Goal: Task Accomplishment & Management: Manage account settings

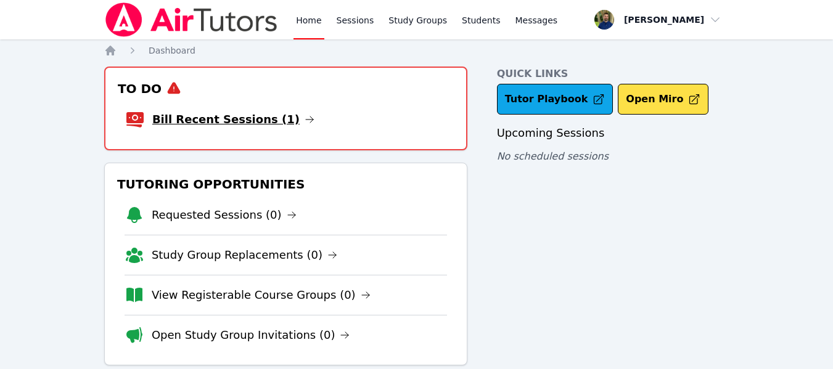
click at [255, 120] on link "Bill Recent Sessions (1)" at bounding box center [233, 119] width 162 height 17
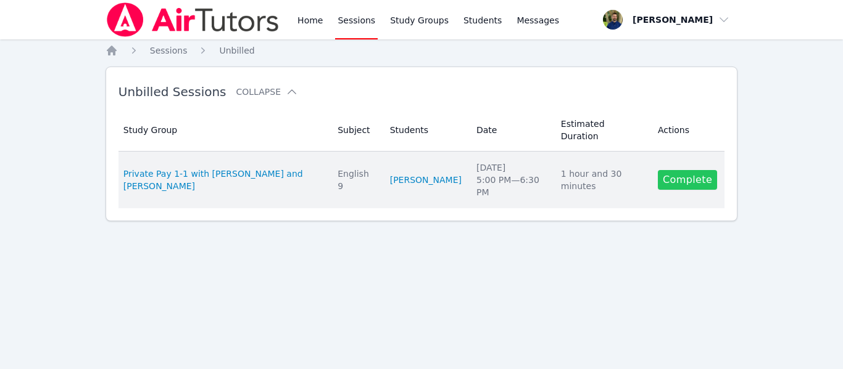
click at [671, 172] on link "Complete" at bounding box center [687, 180] width 59 height 20
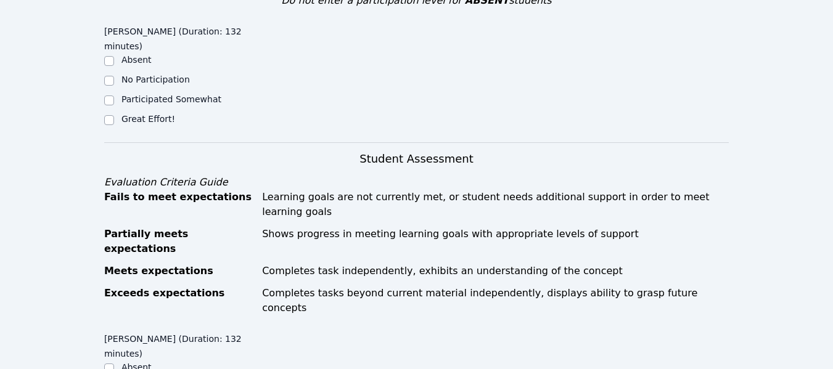
scroll to position [348, 0]
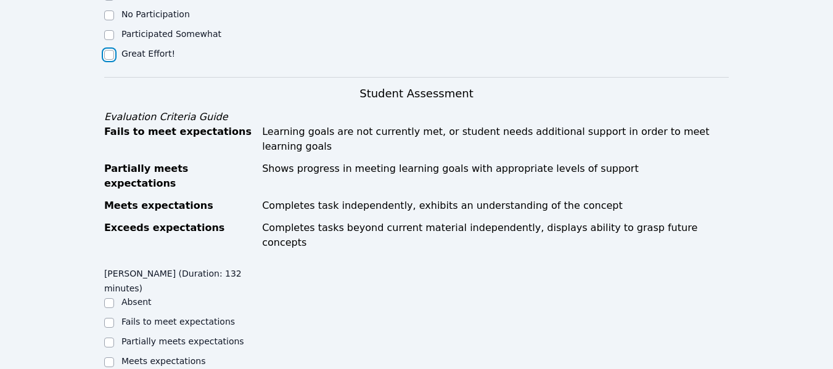
click at [111, 54] on input "Great Effort!" at bounding box center [109, 55] width 10 height 10
checkbox input "true"
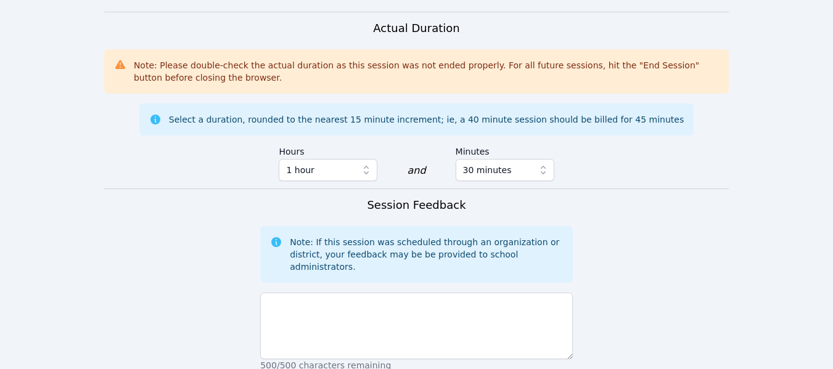
scroll to position [756, 0]
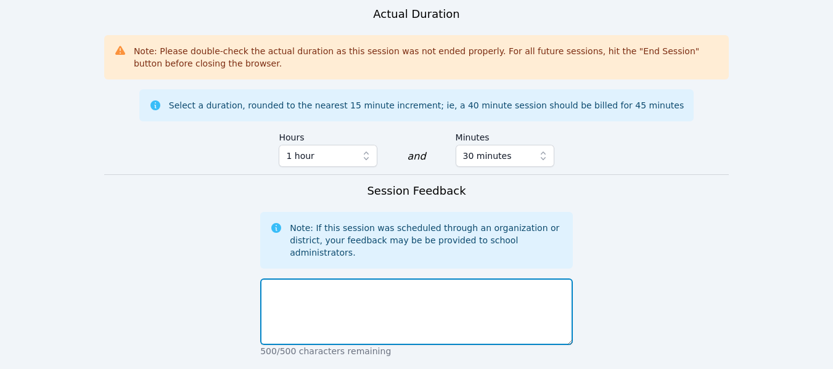
click at [442, 279] on textarea at bounding box center [416, 312] width 313 height 67
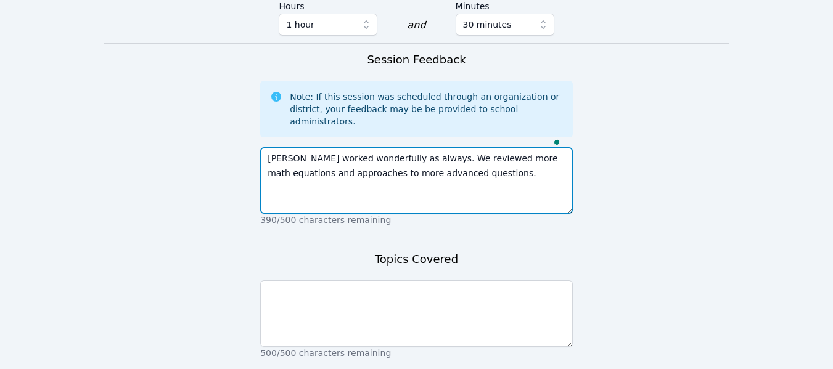
scroll to position [888, 0]
type textarea "Eden worked wonderfully as always. We reviewed more math equations and approach…"
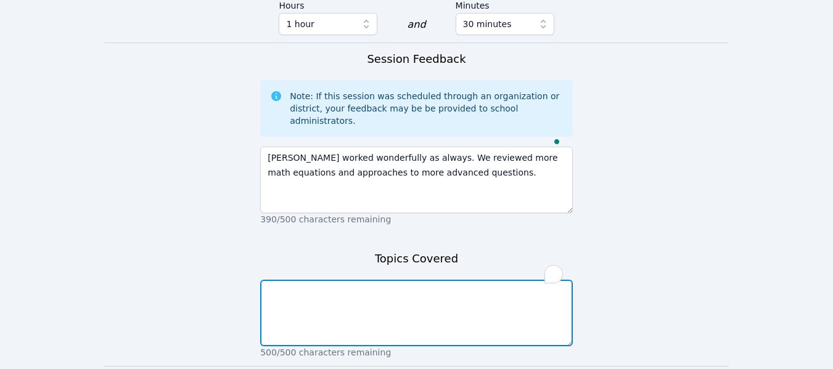
click at [377, 280] on textarea "To enrich screen reader interactions, please activate Accessibility in Grammarl…" at bounding box center [416, 313] width 313 height 67
type textarea "Trig and English vocabulary"
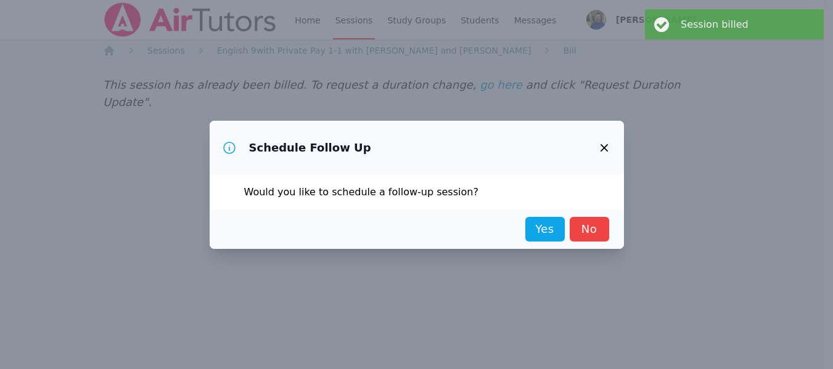
scroll to position [0, 0]
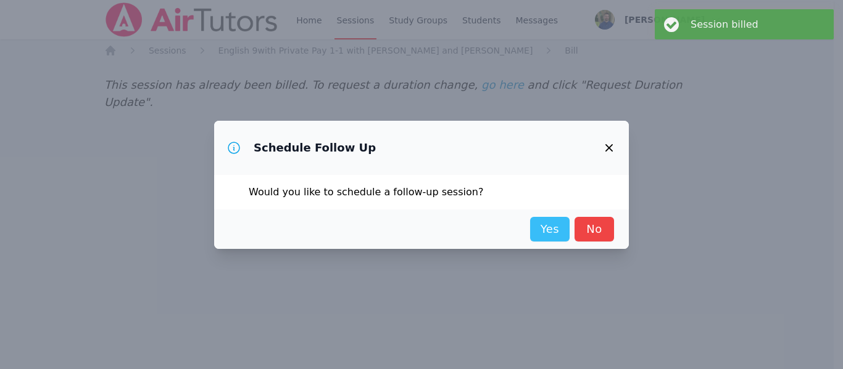
click at [537, 228] on link "Yes" at bounding box center [549, 229] width 39 height 25
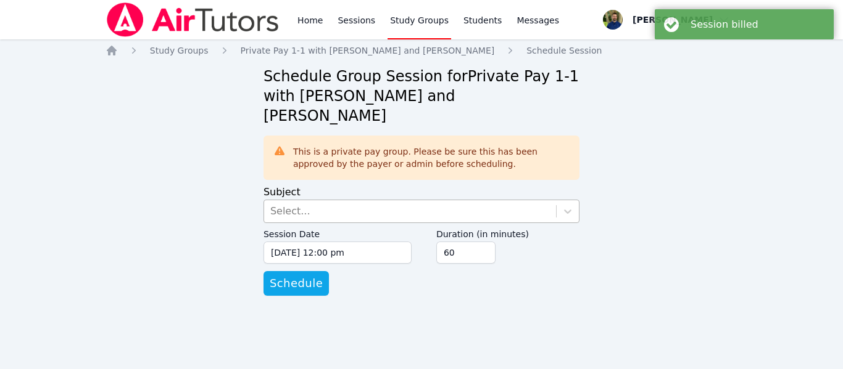
click at [447, 200] on div "Select..." at bounding box center [410, 211] width 292 height 22
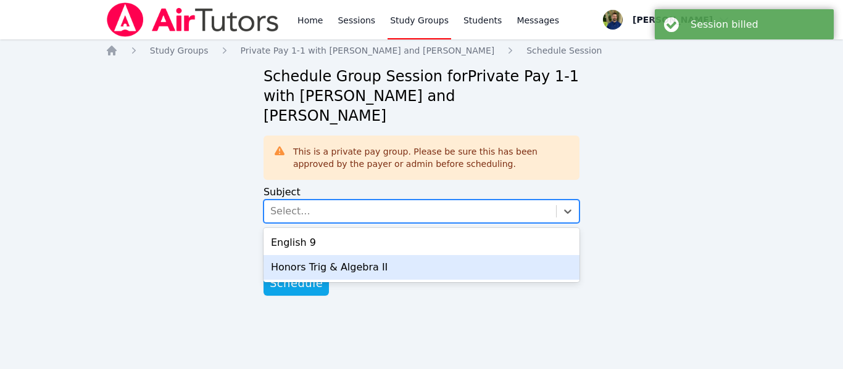
click at [353, 255] on div "Honors Trig & Algebra II" at bounding box center [421, 267] width 316 height 25
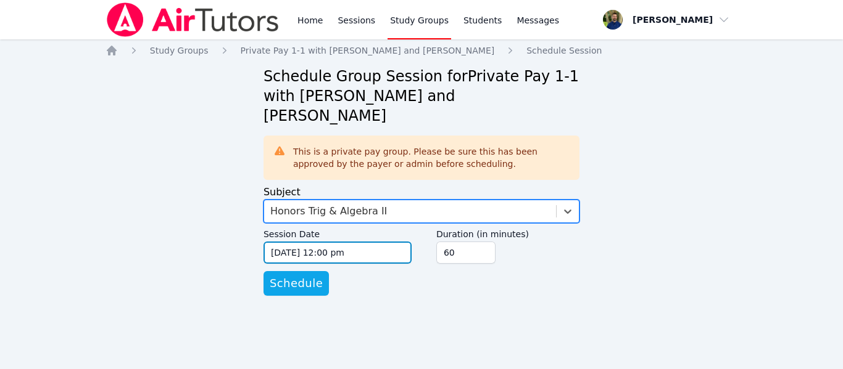
click at [402, 242] on input "[DATE] 12:00 pm" at bounding box center [337, 253] width 148 height 22
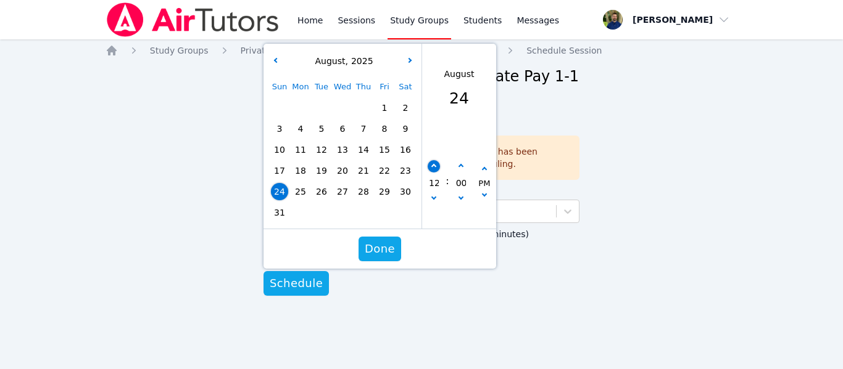
click at [436, 160] on button "button" at bounding box center [433, 166] width 12 height 12
type input "08/24/2025 01:00 pm"
type input "01"
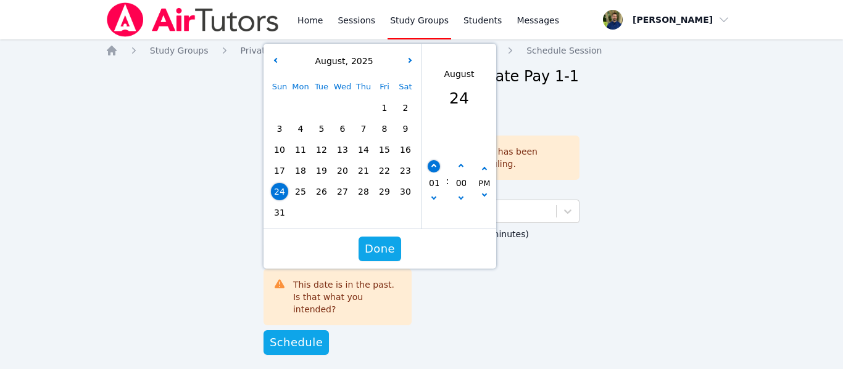
click at [436, 160] on button "button" at bounding box center [433, 166] width 12 height 12
type input "08/24/2025 02:00 pm"
type input "02"
click at [436, 160] on button "button" at bounding box center [433, 166] width 12 height 12
type input "08/24/2025 03:00 pm"
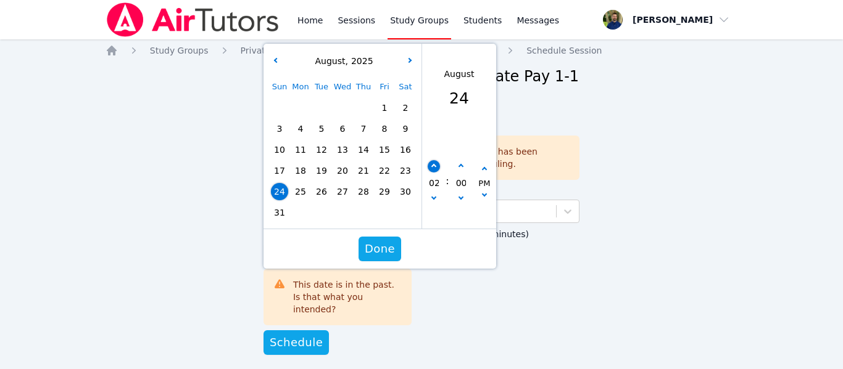
type input "03"
click at [436, 160] on button "button" at bounding box center [433, 166] width 12 height 12
type input "08/24/2025 04:00 pm"
type input "04"
click at [436, 160] on button "button" at bounding box center [433, 166] width 12 height 12
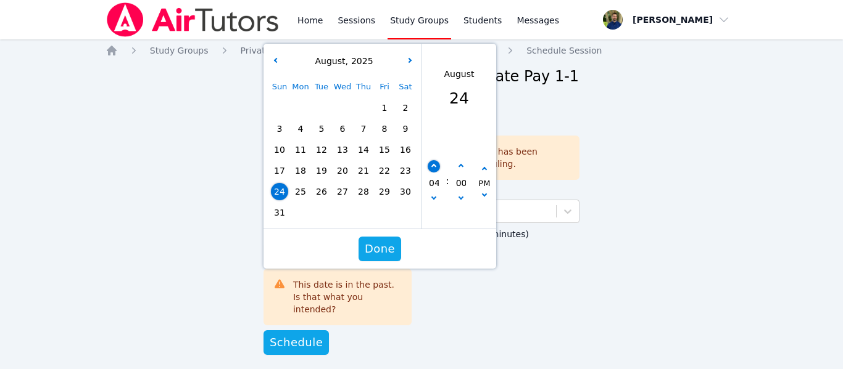
type input "08/24/2025 05:00 pm"
type input "05"
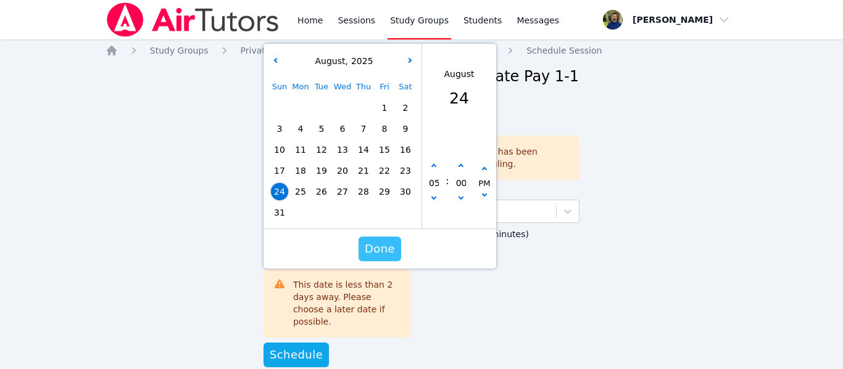
click at [374, 241] on span "Done" at bounding box center [380, 249] width 30 height 17
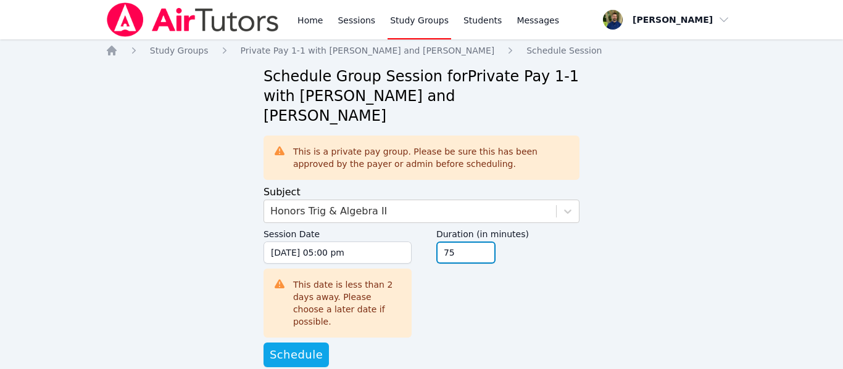
type input "75"
click at [484, 242] on input "75" at bounding box center [465, 253] width 59 height 22
click at [287, 347] on span "Schedule" at bounding box center [296, 355] width 53 height 17
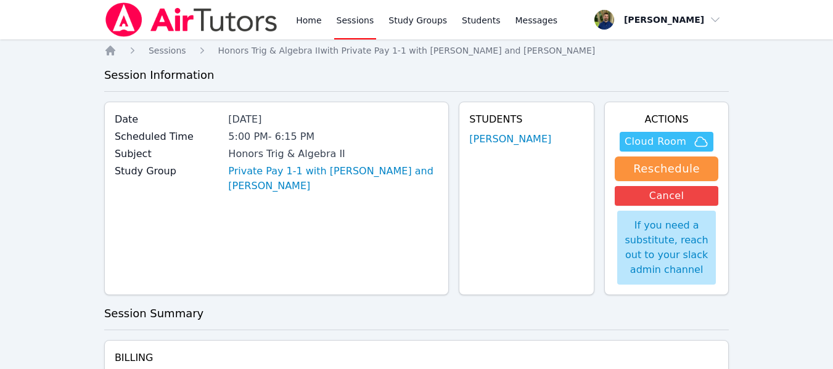
click at [649, 143] on span "Cloud Room" at bounding box center [656, 141] width 62 height 15
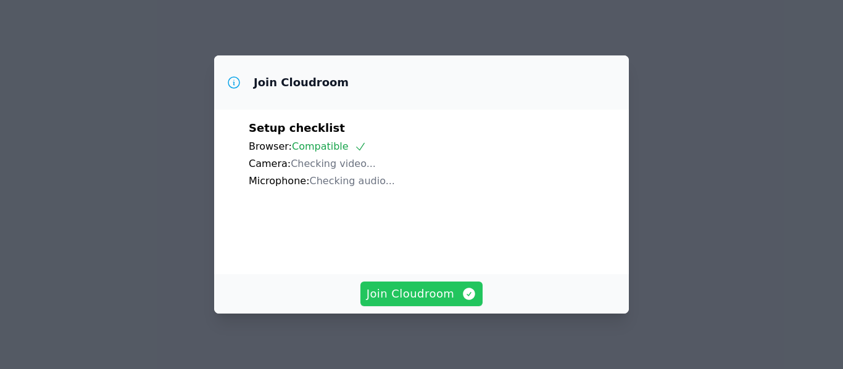
click at [422, 296] on span "Join Cloudroom" at bounding box center [421, 294] width 110 height 17
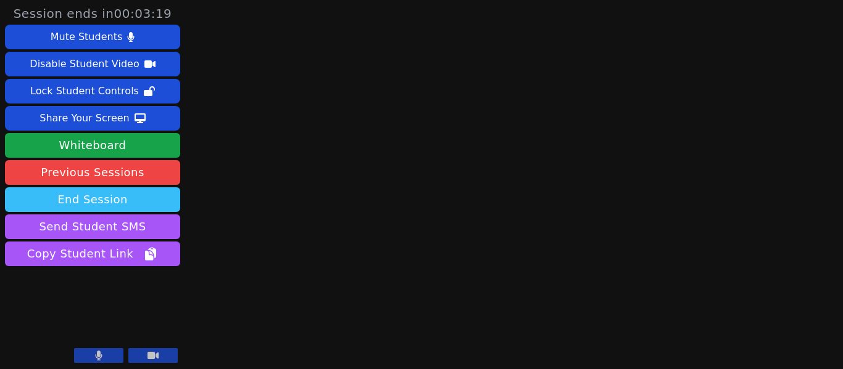
click at [89, 197] on button "End Session" at bounding box center [92, 200] width 175 height 25
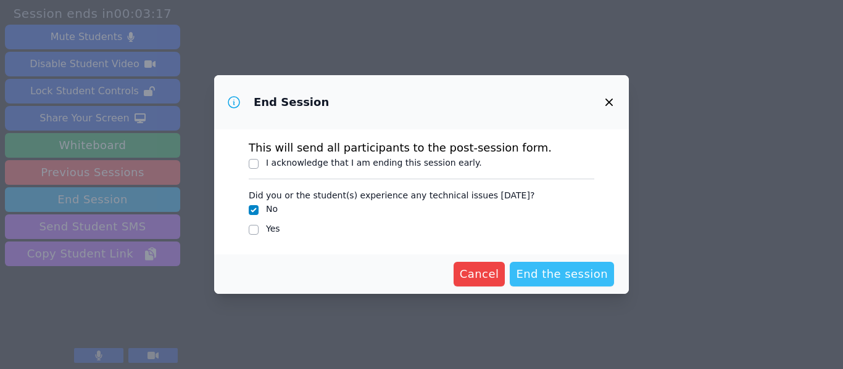
click at [546, 270] on span "End the session" at bounding box center [562, 274] width 92 height 17
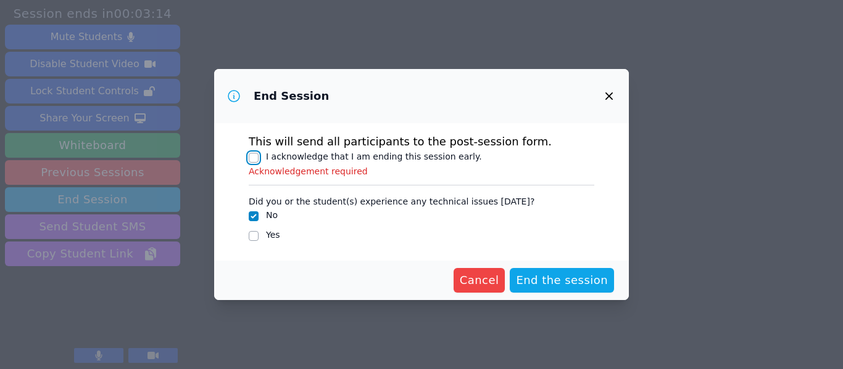
click at [253, 160] on input "I acknowledge that I am ending this session early." at bounding box center [254, 158] width 10 height 10
checkbox input "true"
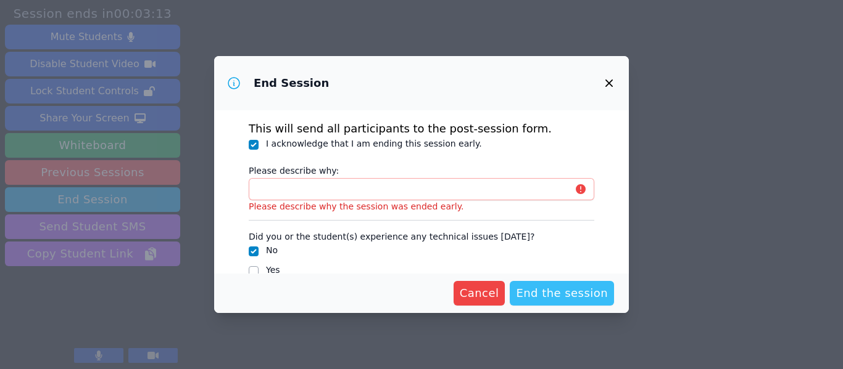
click at [538, 285] on span "End the session" at bounding box center [562, 293] width 92 height 17
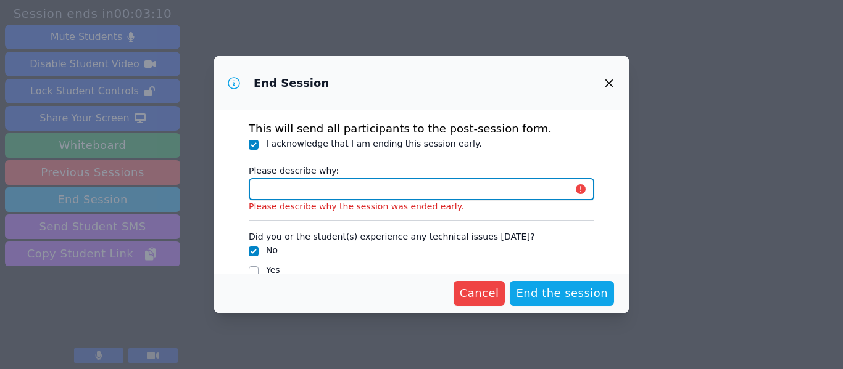
click at [414, 199] on input "Please describe why:" at bounding box center [421, 189] width 345 height 22
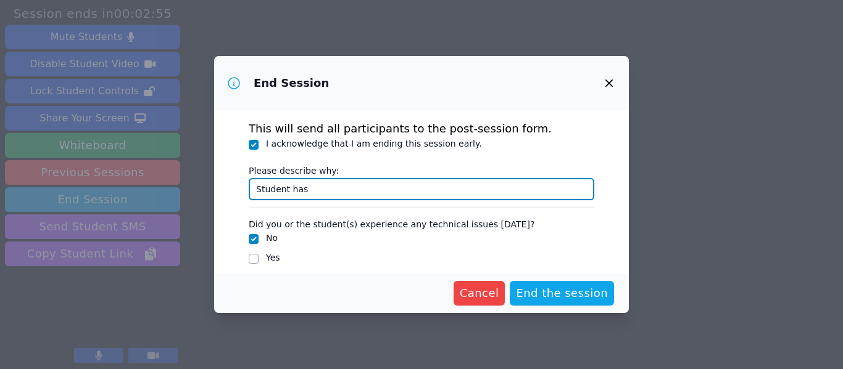
type input "Student ha"
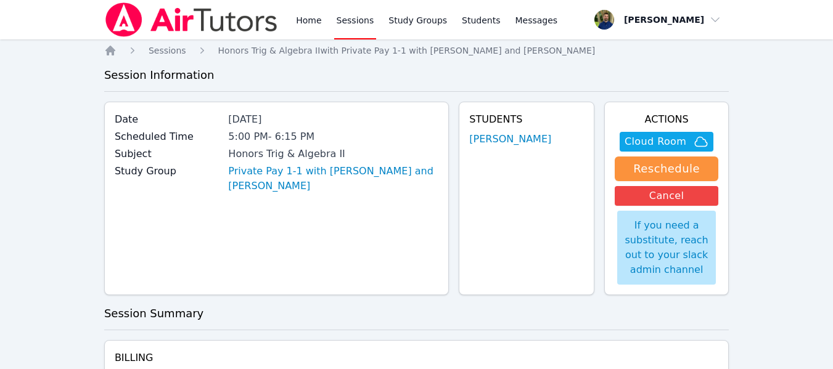
scroll to position [181, 0]
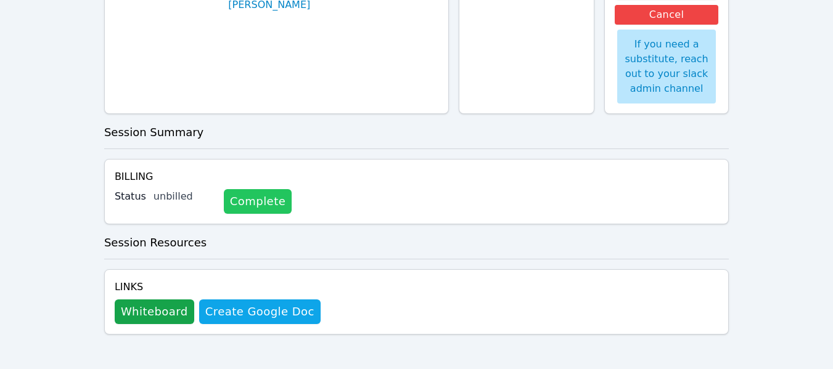
click at [251, 197] on link "Complete" at bounding box center [258, 201] width 68 height 25
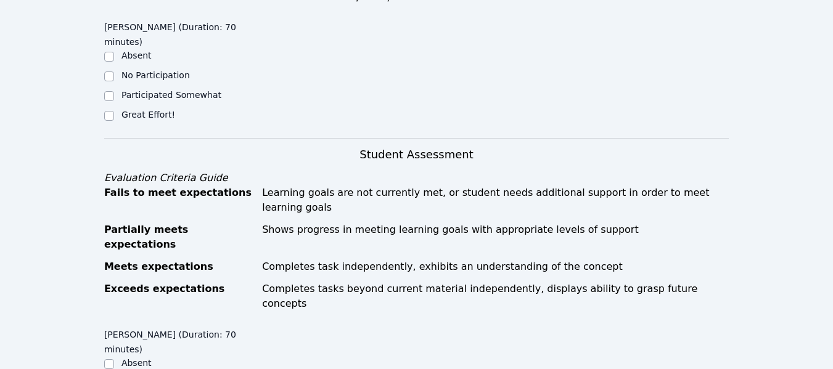
scroll to position [318, 0]
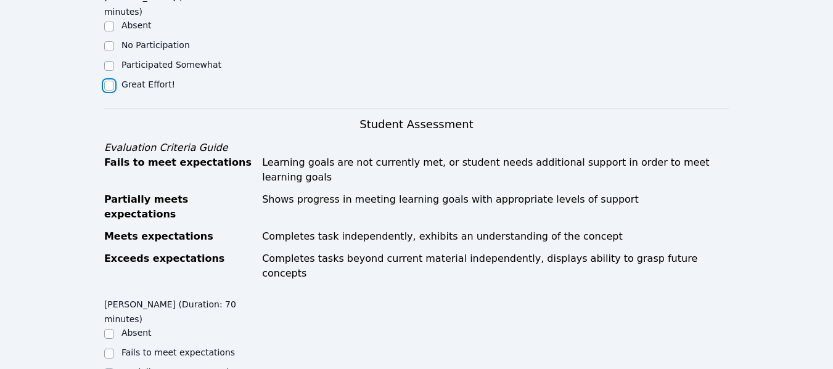
click at [113, 90] on input "Great Effort!" at bounding box center [109, 86] width 10 height 10
checkbox input "true"
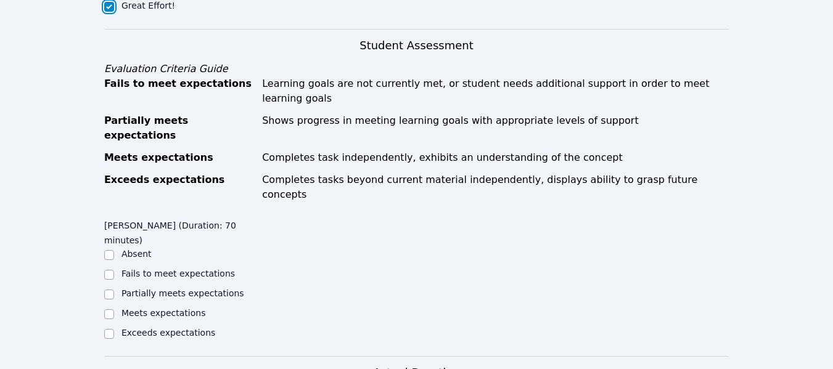
scroll to position [397, 0]
click at [104, 329] on input "Exceeds expectations" at bounding box center [109, 334] width 10 height 10
checkbox input "true"
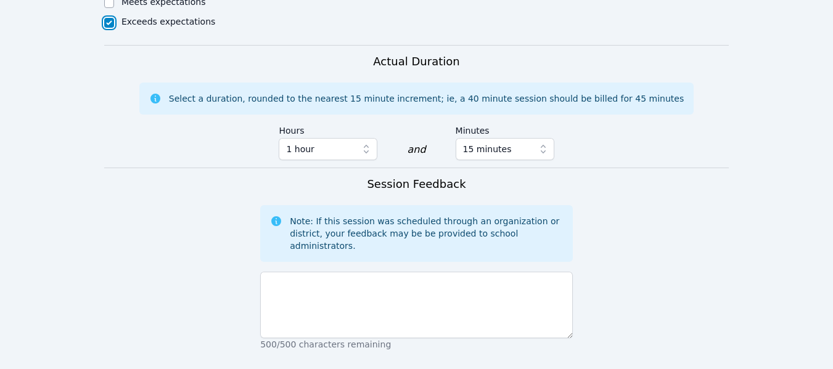
scroll to position [709, 0]
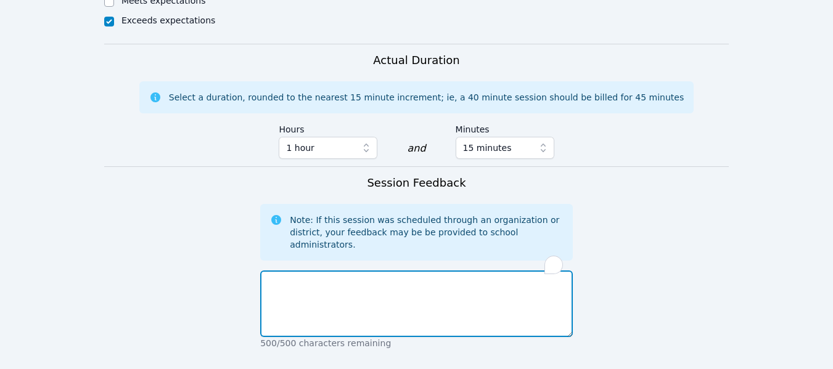
click at [442, 271] on textarea "To enrich screen reader interactions, please activate Accessibility in Grammarl…" at bounding box center [416, 304] width 313 height 67
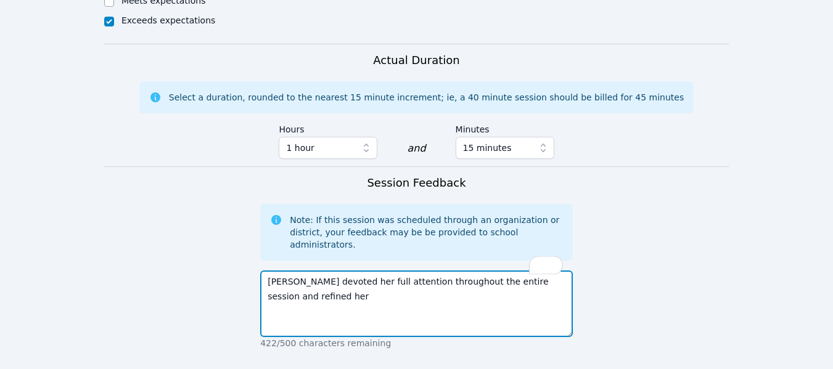
click at [566, 271] on textarea "[PERSON_NAME] devoted her full attention throughout the entire session and refi…" at bounding box center [416, 304] width 313 height 67
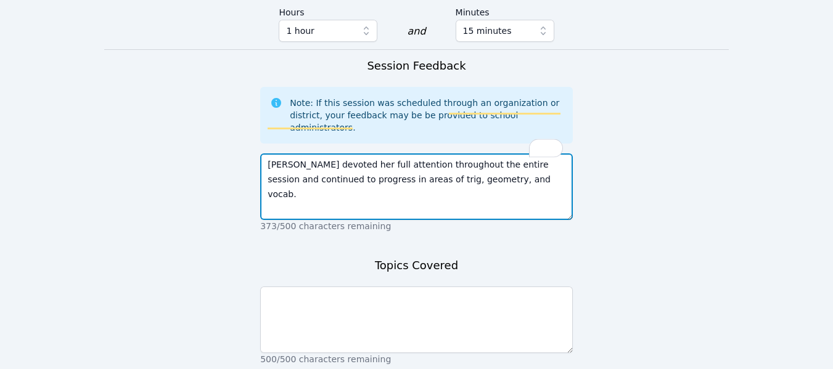
scroll to position [829, 0]
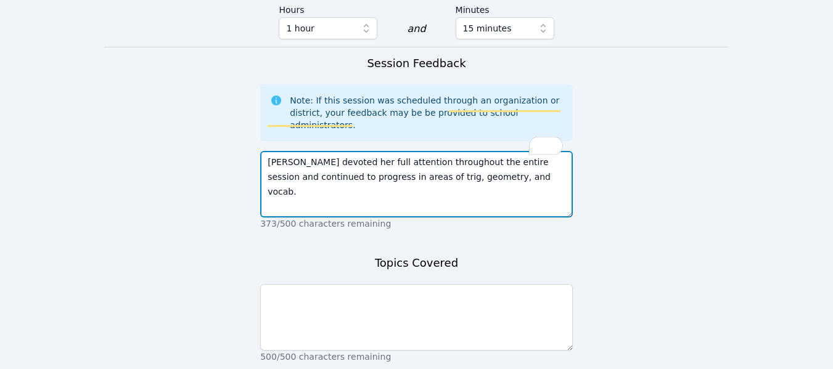
type textarea "[PERSON_NAME] devoted her full attention throughout the entire session and cont…"
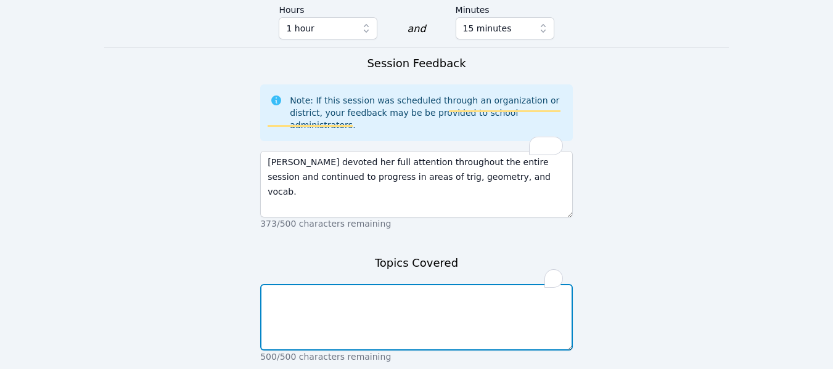
click at [451, 284] on textarea "To enrich screen reader interactions, please activate Accessibility in Grammarl…" at bounding box center [416, 317] width 313 height 67
type textarea "Trig, algebra, and language conventions"
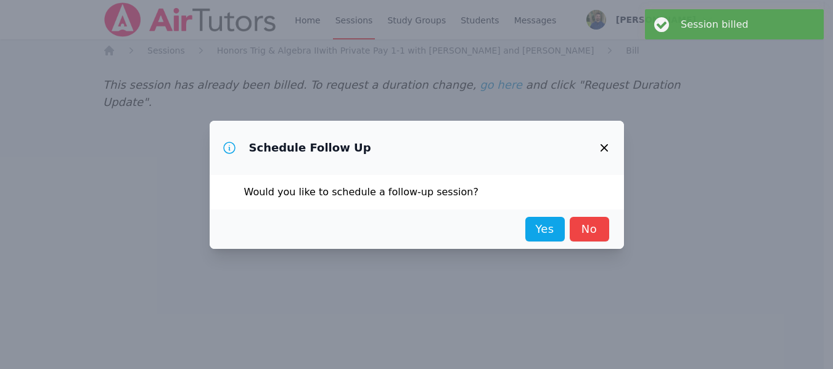
scroll to position [0, 0]
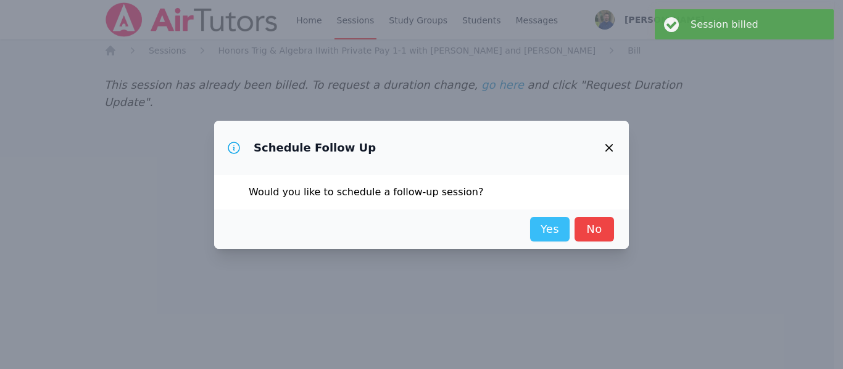
click at [547, 221] on link "Yes" at bounding box center [549, 229] width 39 height 25
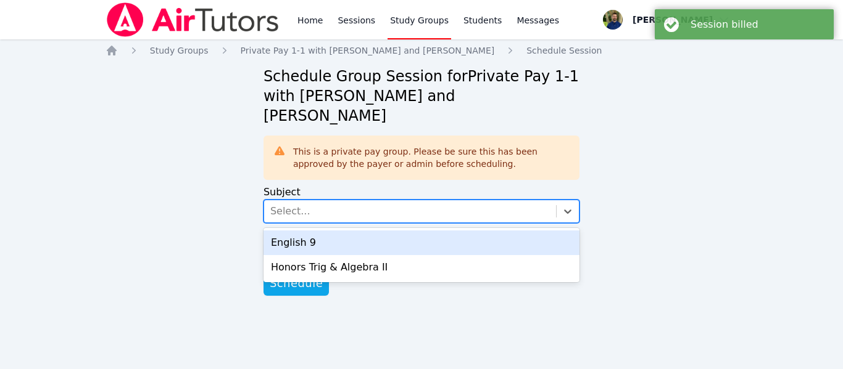
click at [446, 200] on div "Select..." at bounding box center [410, 211] width 292 height 22
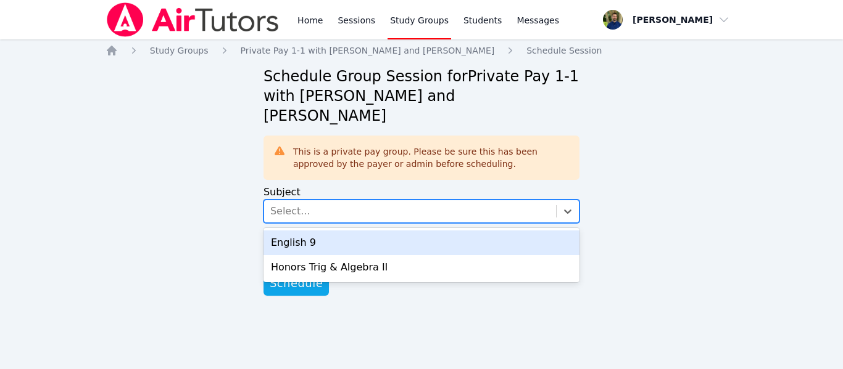
click at [366, 231] on div "English 9" at bounding box center [421, 243] width 316 height 25
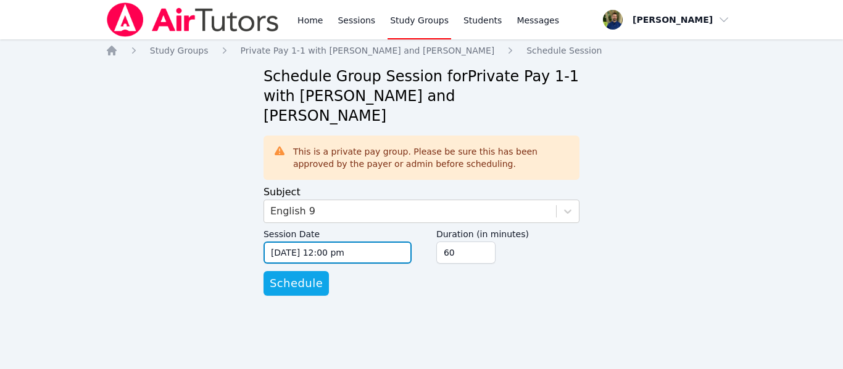
click at [354, 242] on input "[DATE] 12:00 pm" at bounding box center [337, 253] width 148 height 22
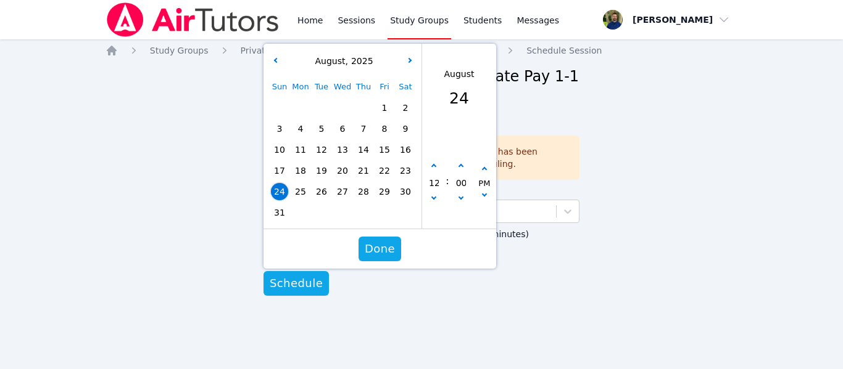
click at [376, 183] on span "29" at bounding box center [384, 191] width 17 height 17
click at [437, 160] on button "button" at bounding box center [433, 166] width 12 height 12
type input "[DATE] 01:00 pm"
type input "01"
click at [437, 160] on button "button" at bounding box center [433, 166] width 12 height 12
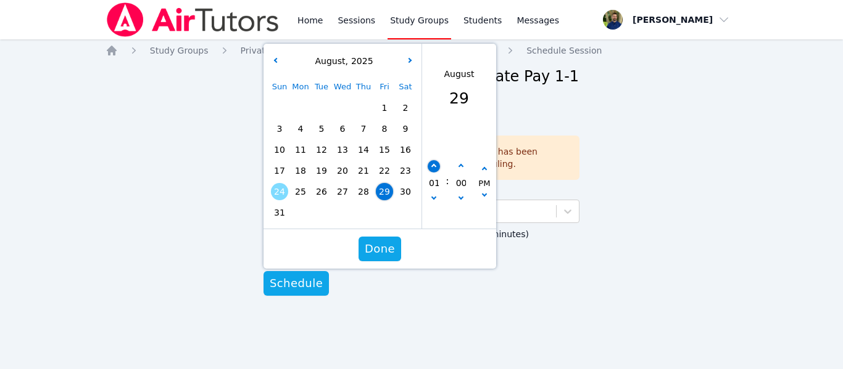
type input "[DATE] 02:00 pm"
type input "02"
click at [382, 241] on span "Done" at bounding box center [380, 249] width 30 height 17
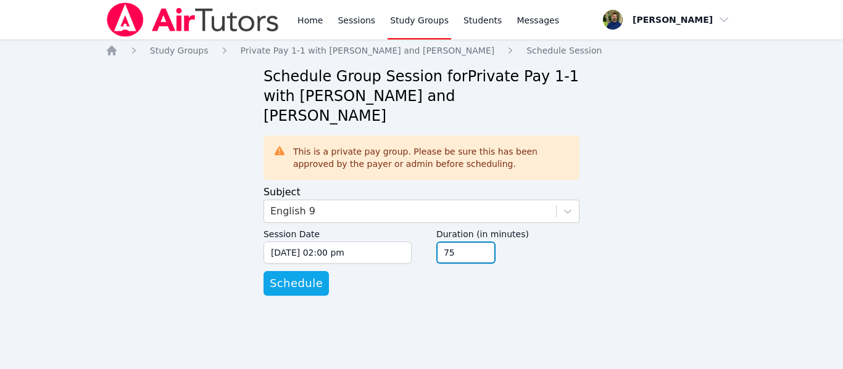
click at [480, 242] on input "75" at bounding box center [465, 253] width 59 height 22
type input "90"
click at [480, 242] on input "90" at bounding box center [465, 253] width 59 height 22
click at [294, 275] on span "Schedule" at bounding box center [296, 283] width 53 height 17
